Goal: Transaction & Acquisition: Purchase product/service

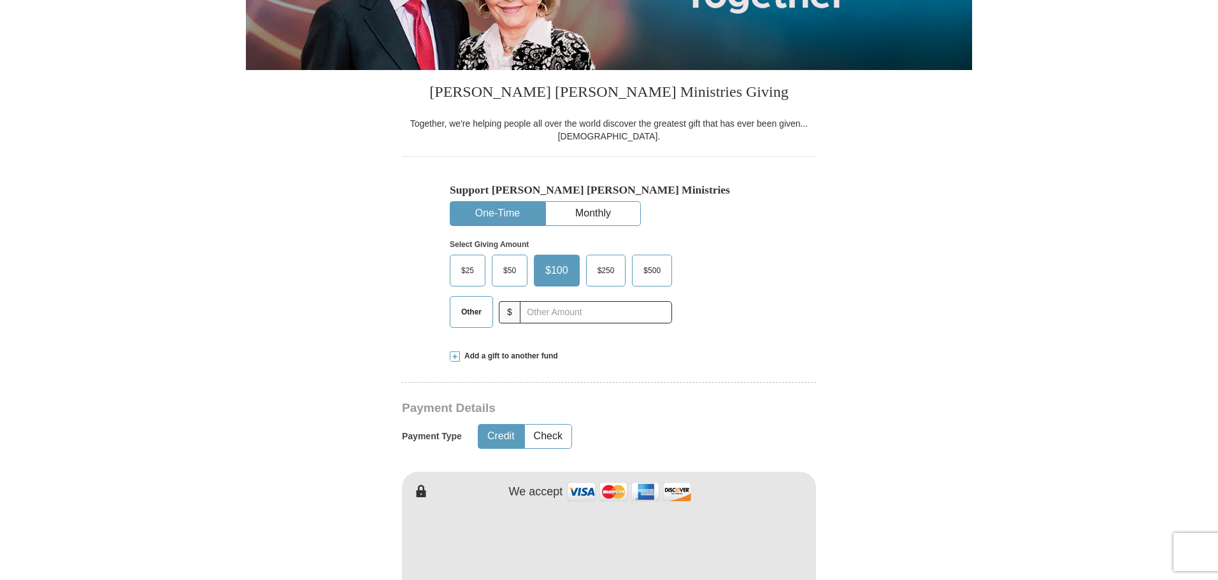
scroll to position [319, 0]
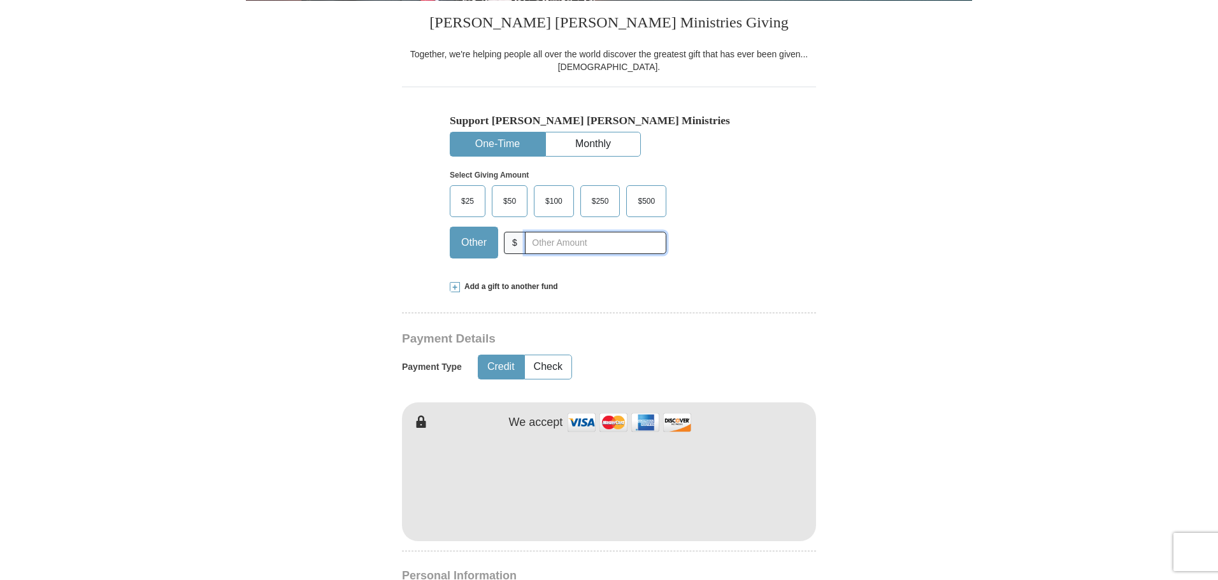
click at [554, 246] on input "text" at bounding box center [595, 243] width 141 height 22
type input "255.00"
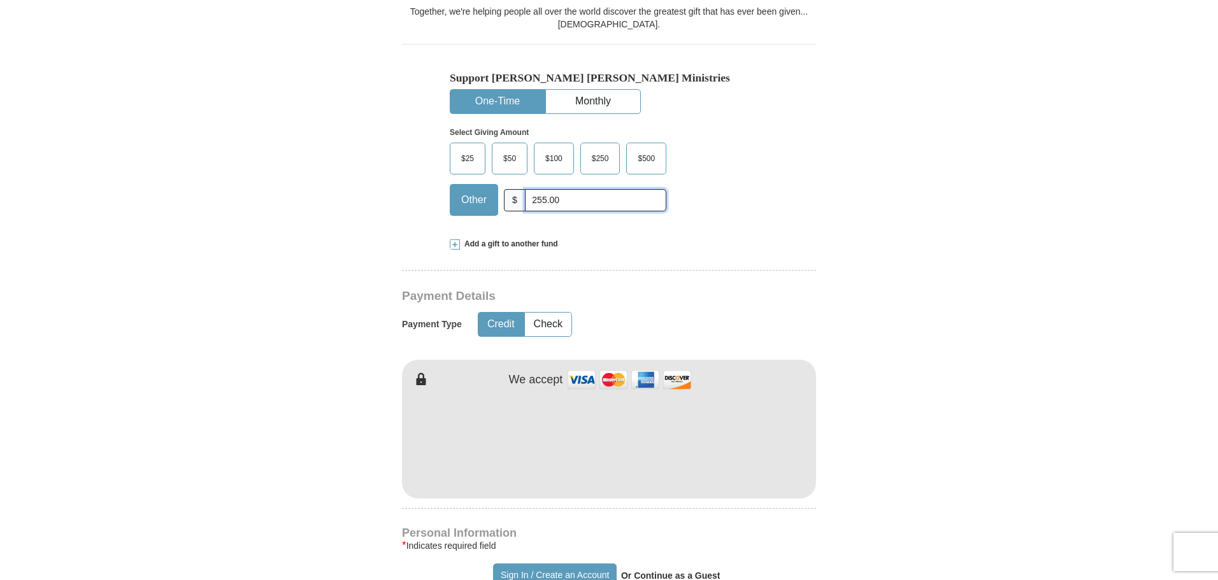
scroll to position [446, 0]
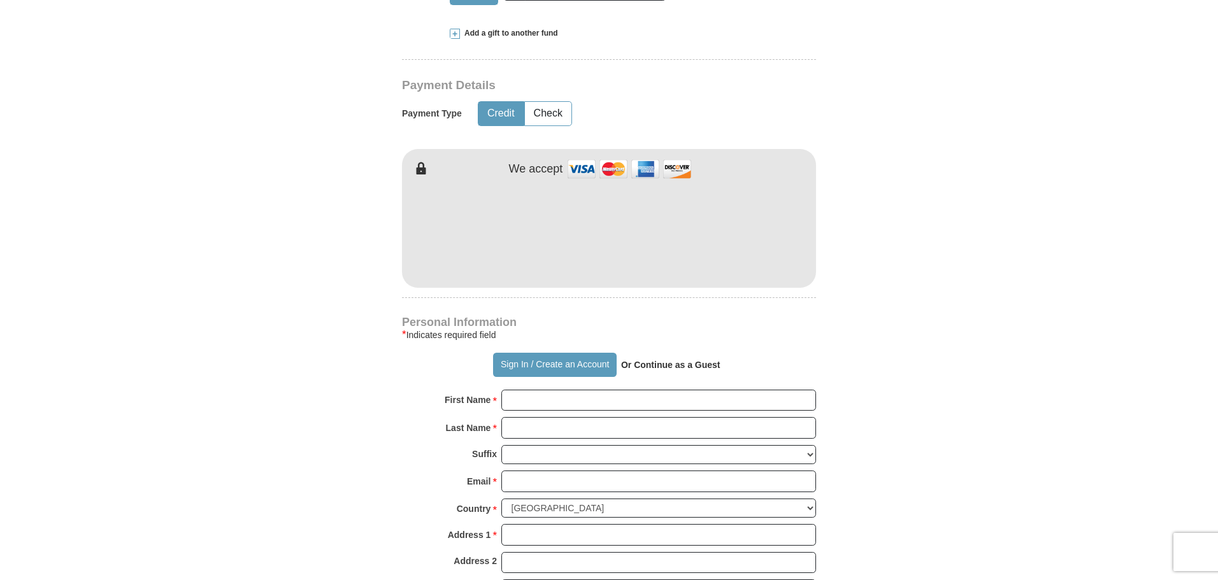
scroll to position [573, 0]
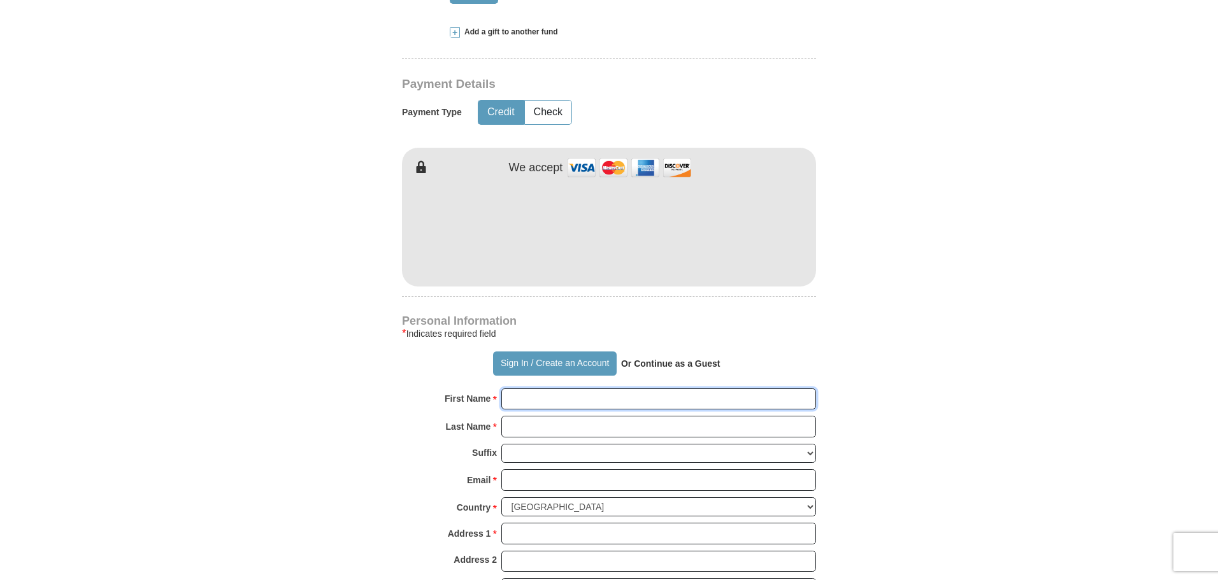
click at [647, 398] on input "First Name *" at bounding box center [658, 400] width 315 height 22
type input "[PERSON_NAME] and [PERSON_NAME]"
click at [537, 431] on input "Last Name *" at bounding box center [658, 427] width 315 height 22
type input "[PERSON_NAME]"
click at [513, 480] on input "Email *" at bounding box center [658, 481] width 315 height 22
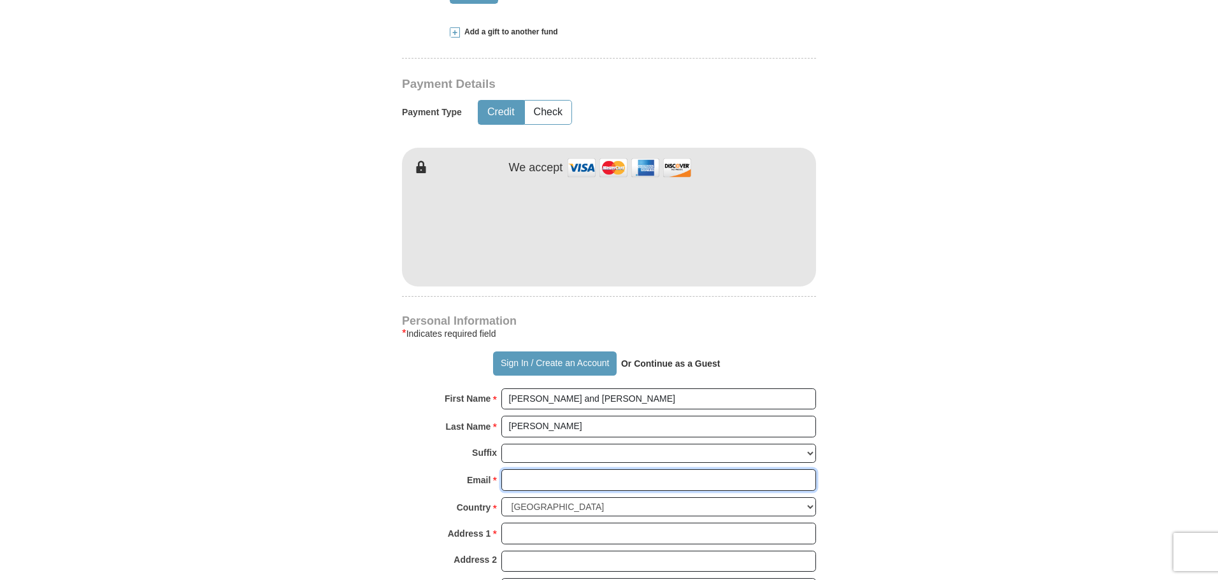
type input "[EMAIL_ADDRESS][DOMAIN_NAME]"
type input "[STREET_ADDRESS][PERSON_NAME]"
type input "Harrisonburg"
select select "VA"
type input "22801"
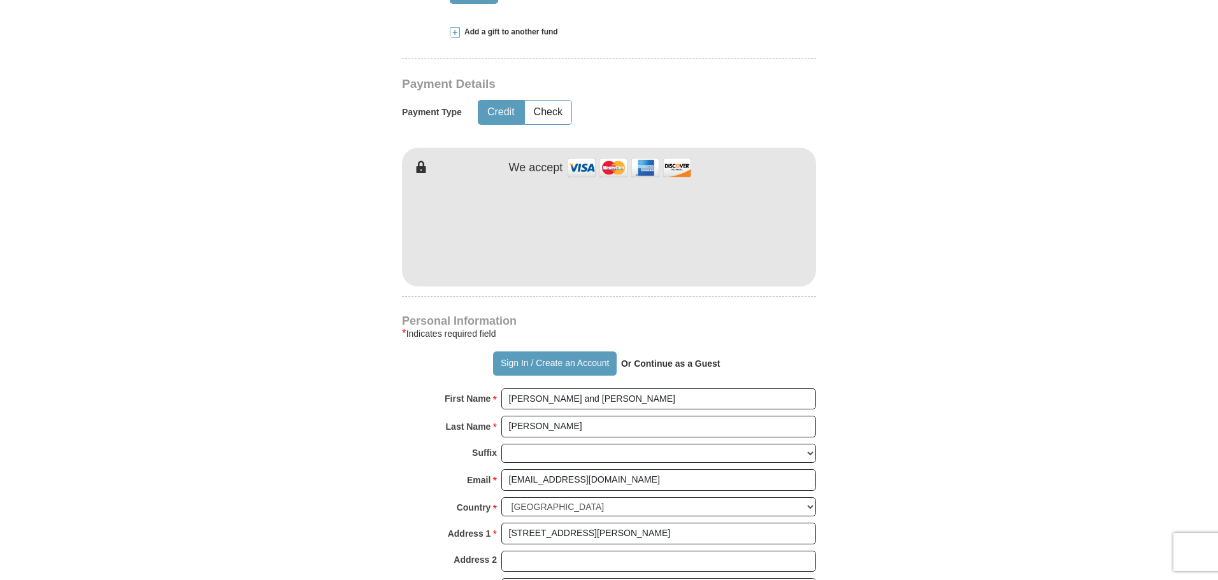
type input "5408018065"
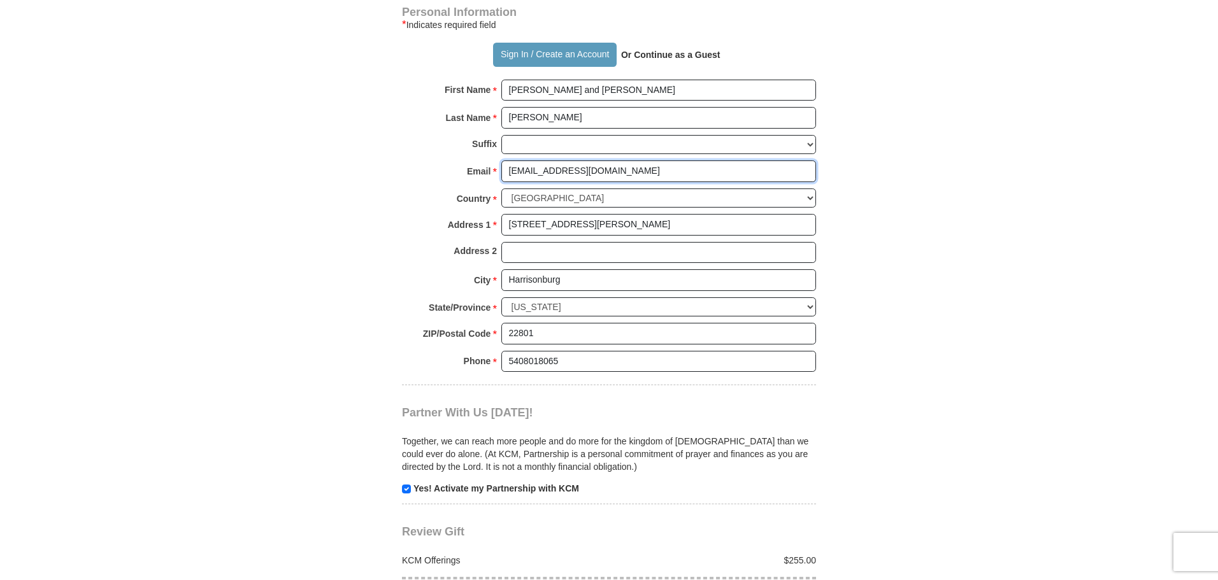
scroll to position [892, 0]
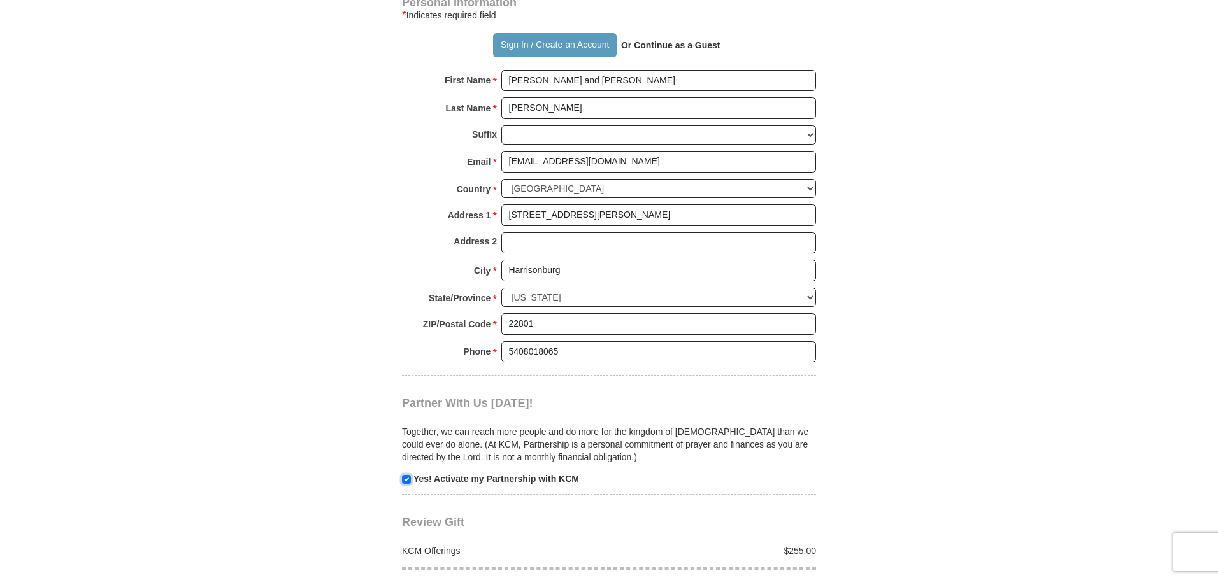
click at [405, 479] on input "checkbox" at bounding box center [406, 479] width 9 height 9
checkbox input "false"
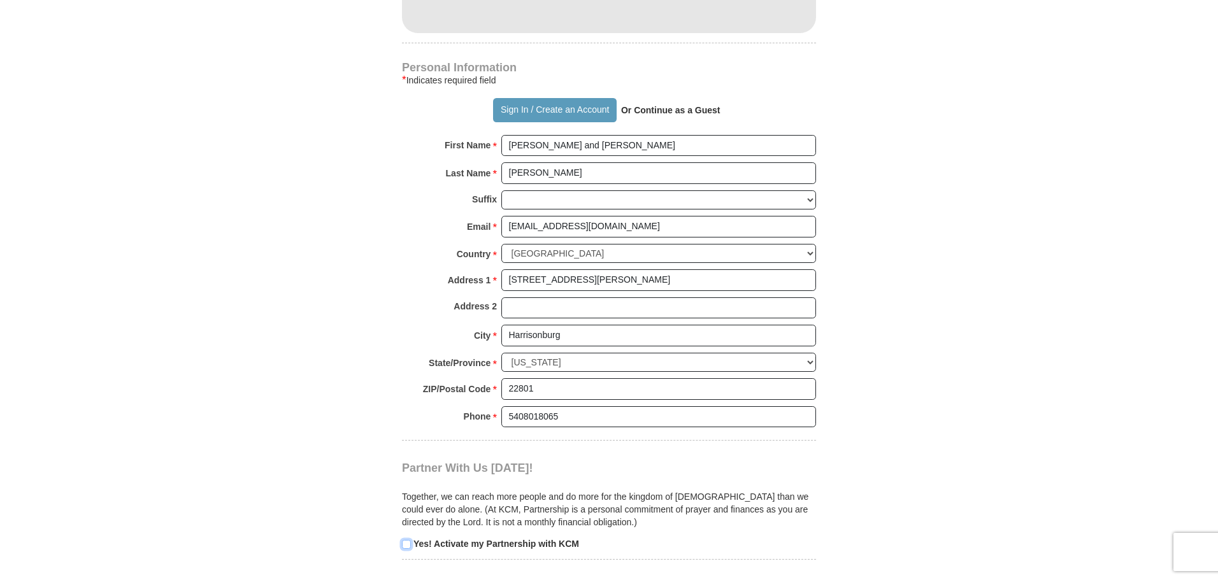
scroll to position [956, 0]
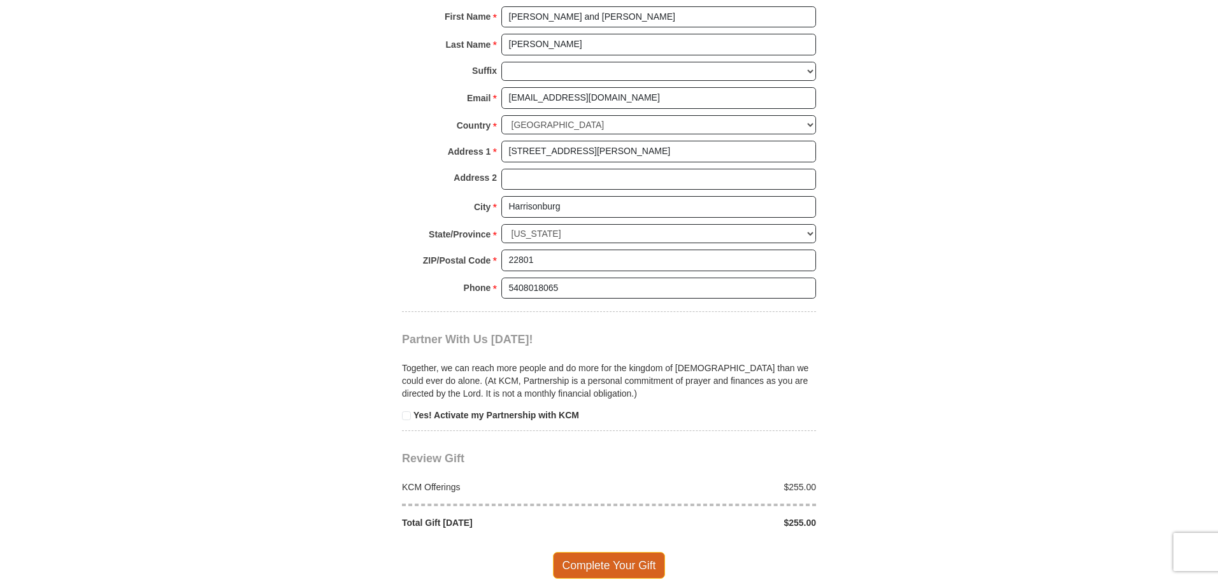
click at [603, 568] on span "Complete Your Gift" at bounding box center [609, 565] width 113 height 27
